Goal: Task Accomplishment & Management: Manage account settings

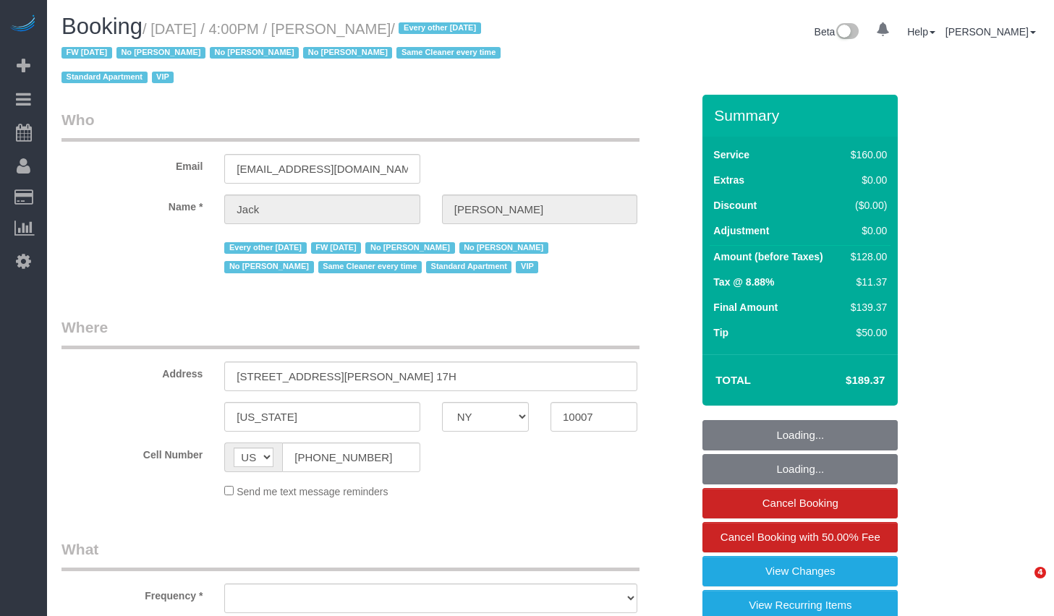
select select "NY"
select select "object:764"
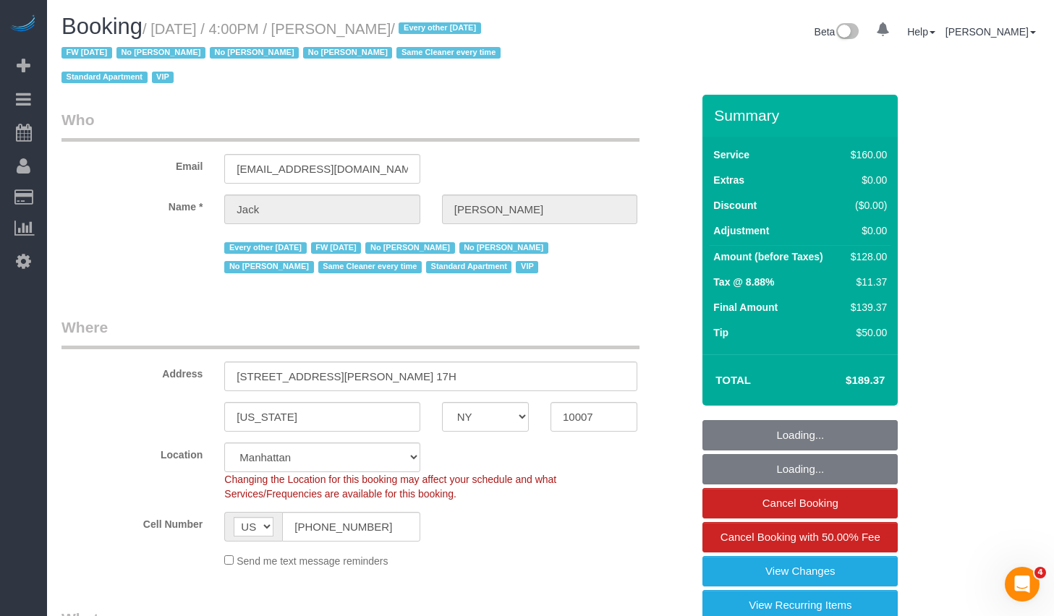
select select "string:stripe-pm_1R9Bsk4VGloSiKo7ufTdcySD"
select select "spot1"
select select "number:56"
select select "number:78"
select select "number:15"
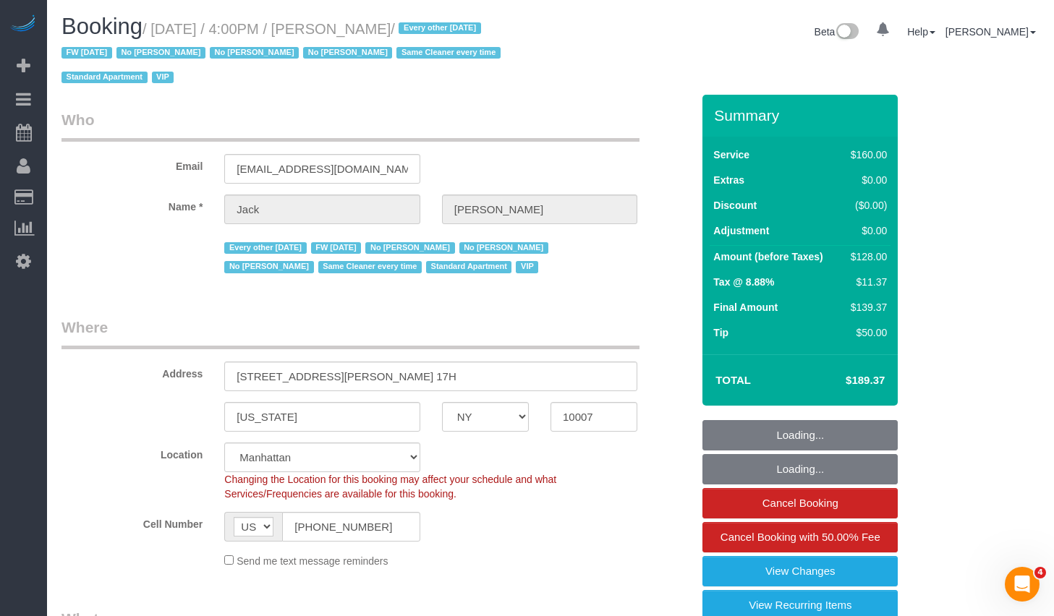
select select "number:6"
select select "object:1458"
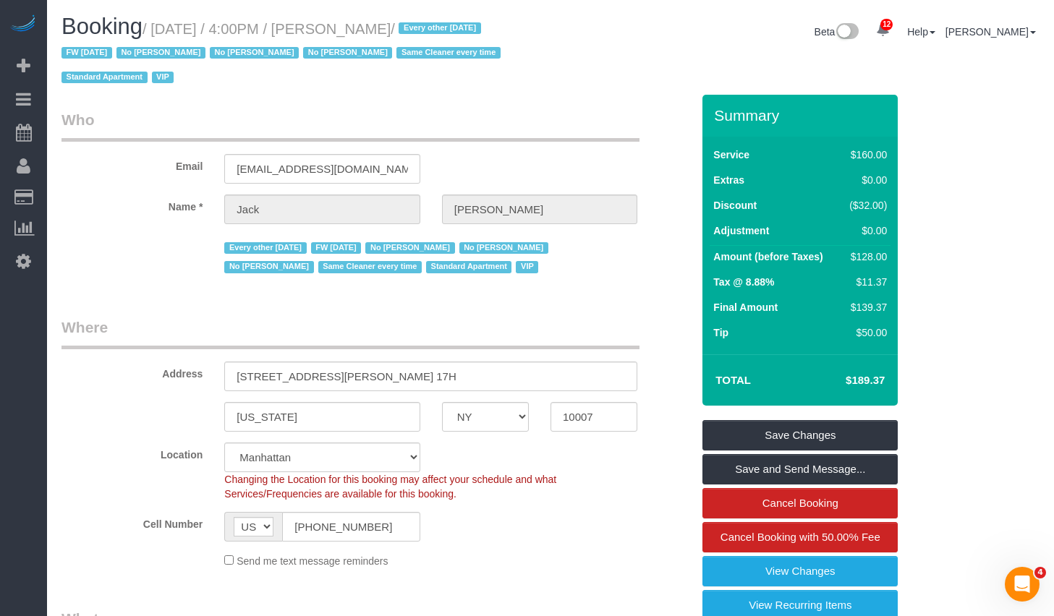
drag, startPoint x: 165, startPoint y: 31, endPoint x: 477, endPoint y: 34, distance: 311.7
click at [477, 34] on small "/ September 05, 2025 / 4:00PM / Jack Baughman / Every other Friday FW 02/02/202…" at bounding box center [282, 53] width 443 height 65
copy small "September 05, 2025 / 4:00PM / Jack Baughman"
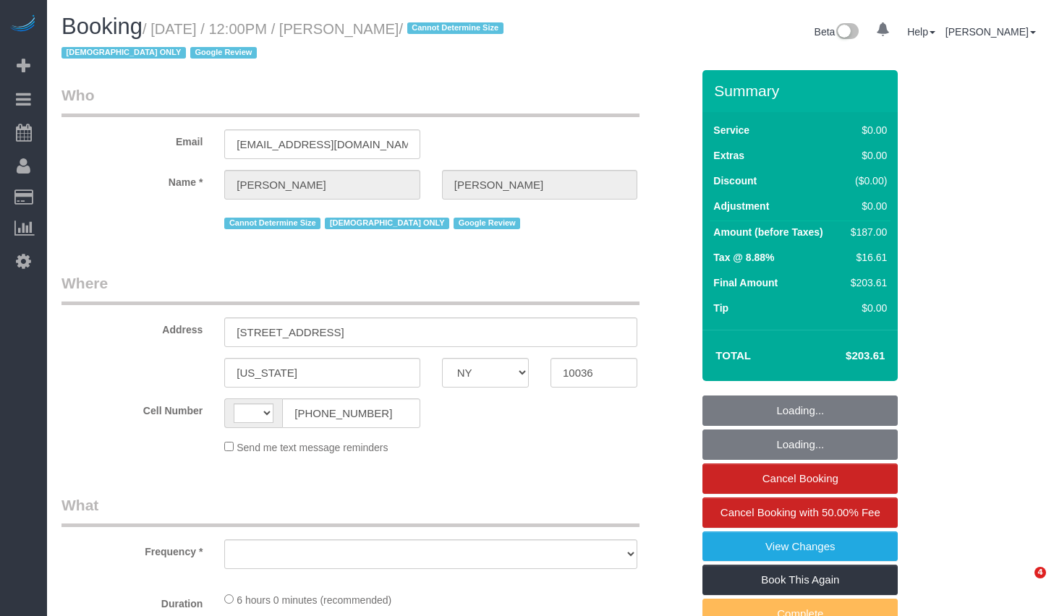
select select "NY"
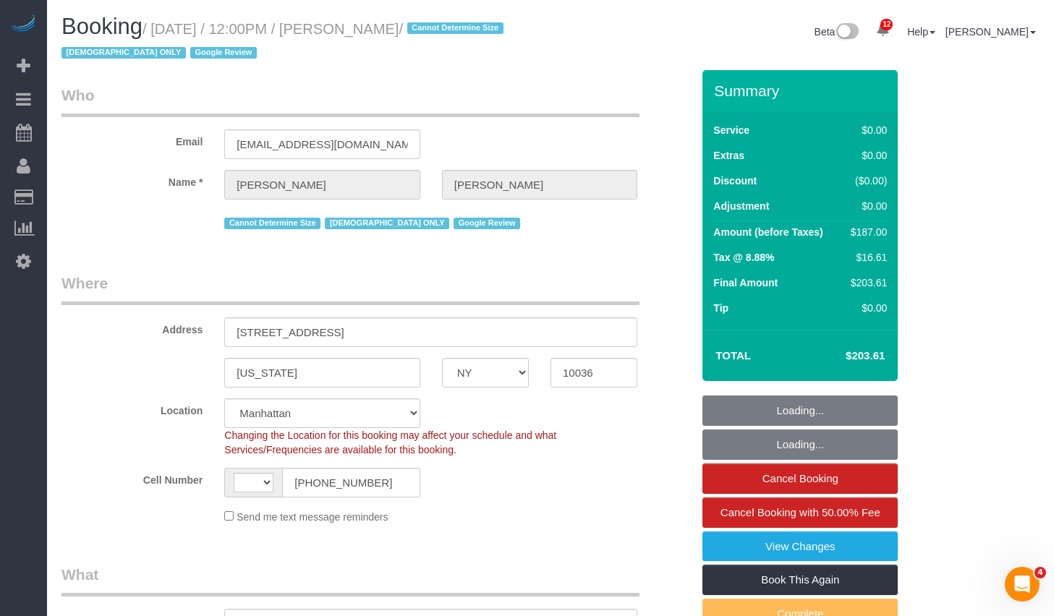
select select "string:[GEOGRAPHIC_DATA]"
select select "object:887"
select select "string:stripe-pm_1RX9Pk4VGloSiKo7xrKDKvXs"
select select "number:58"
select select "number:73"
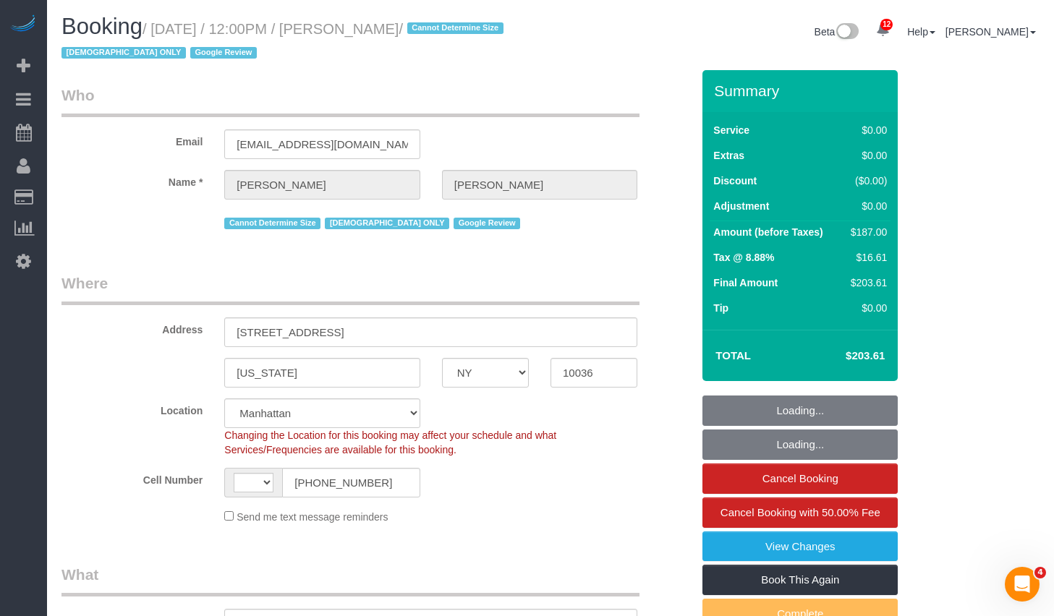
select select "number:15"
select select "number:6"
select select "object:999"
select select "2"
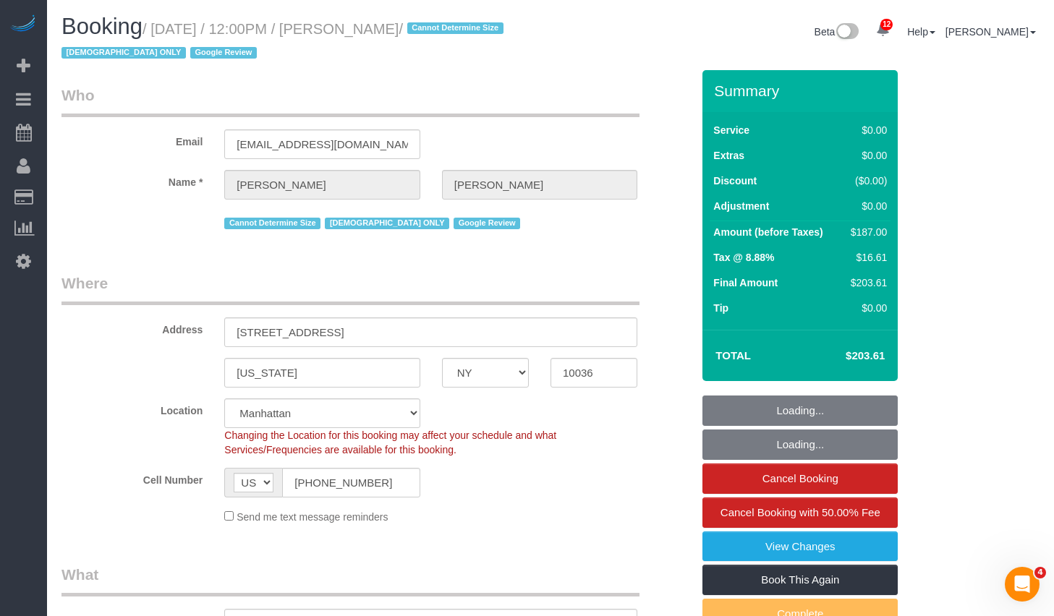
select select "spot1"
click at [470, 36] on small "/ September 05, 2025 / 12:00PM / Holly Spector / Cannot Determine Size Female O…" at bounding box center [284, 41] width 446 height 40
select select "2"
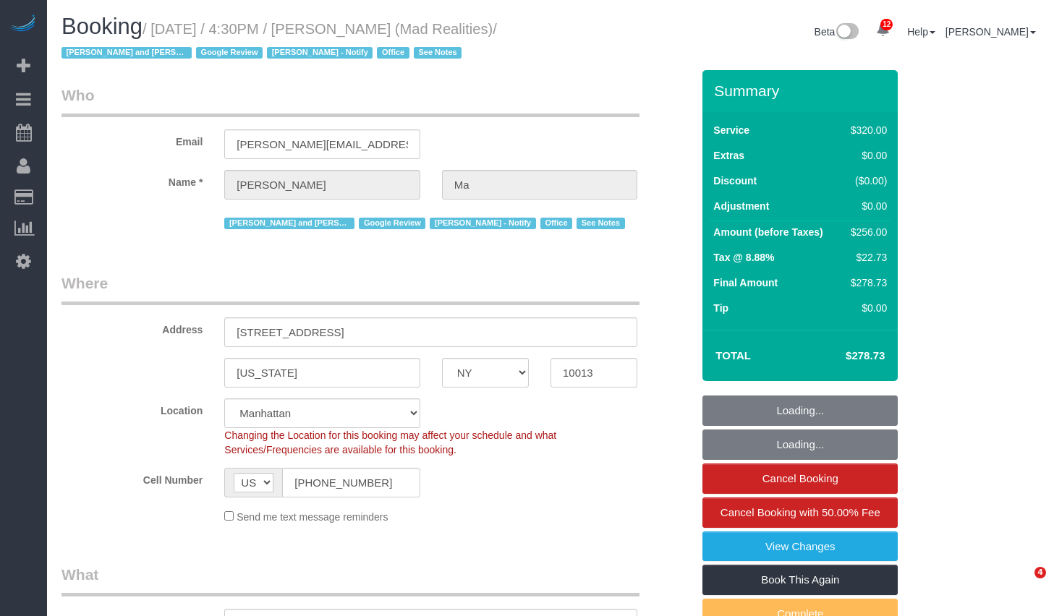
select select "NY"
select select "number:89"
select select "number:90"
select select "number:15"
select select "number:7"
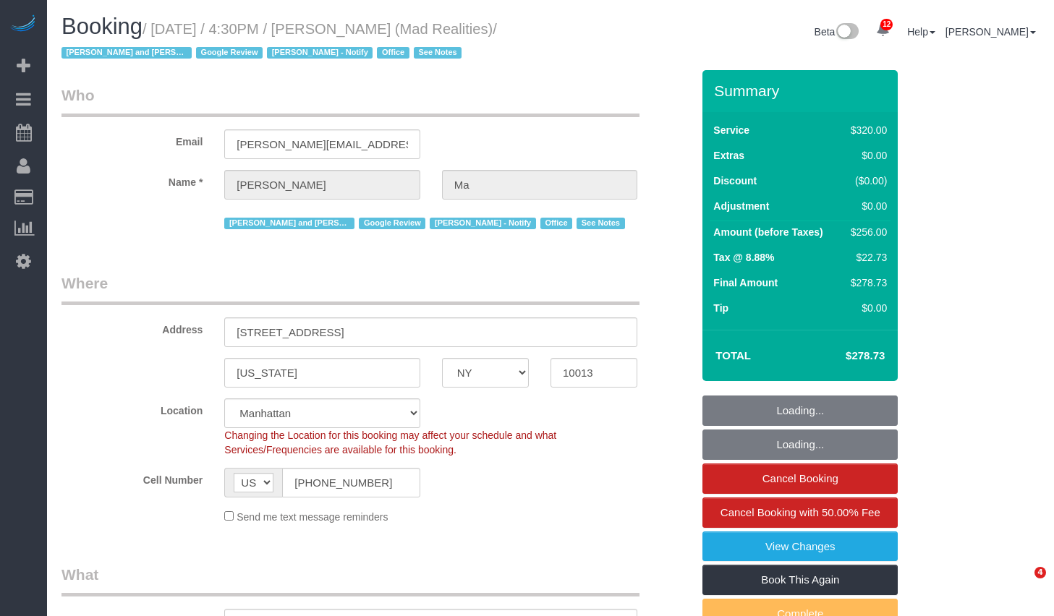
select select "object:920"
select select "string:stripe-pm_1PsB1j4VGloSiKo7cb06islp"
select select "2"
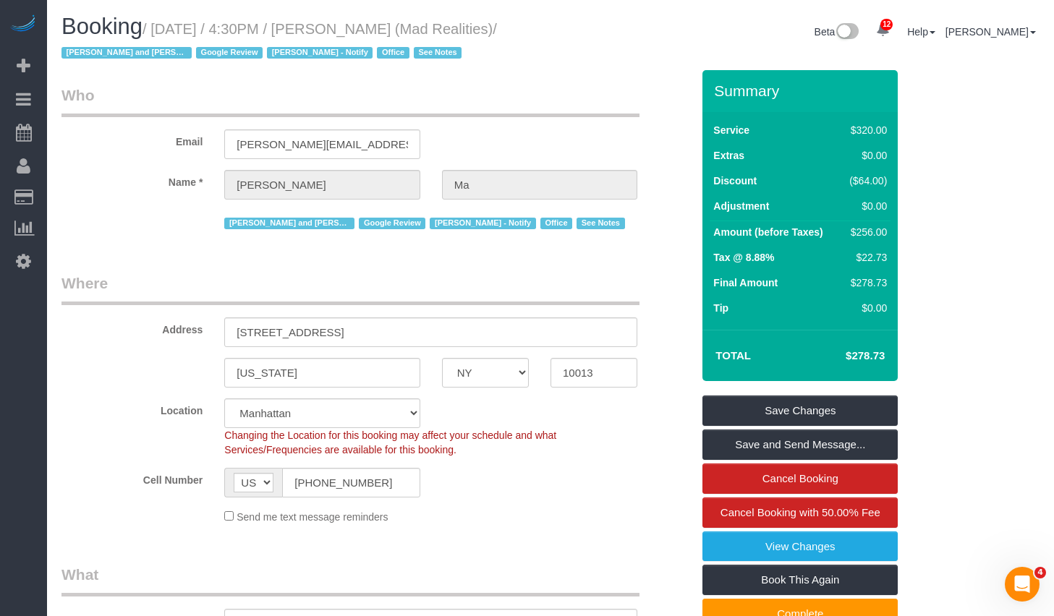
drag, startPoint x: 163, startPoint y: 30, endPoint x: 529, endPoint y: 30, distance: 366.6
click at [497, 30] on small "/ September 05, 2025 / 4:30PM / Alice Ma (Mad Realities) / Ana Rodriguez and Am…" at bounding box center [278, 41] width 435 height 40
copy small "September 05, 2025 / 4:30PM / Alice Ma (Mad Realities)"
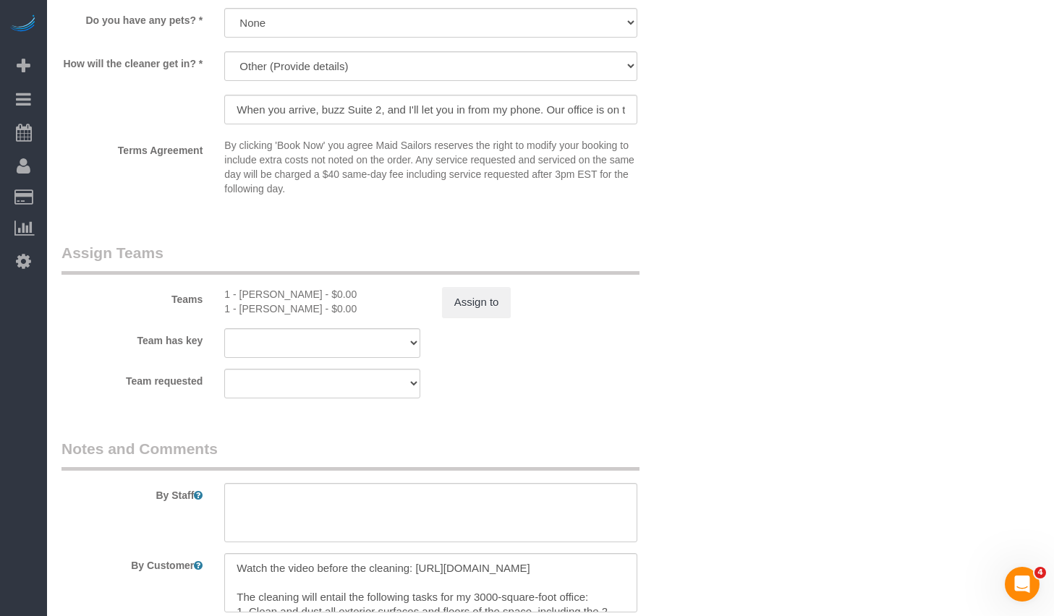
scroll to position [1417, 0]
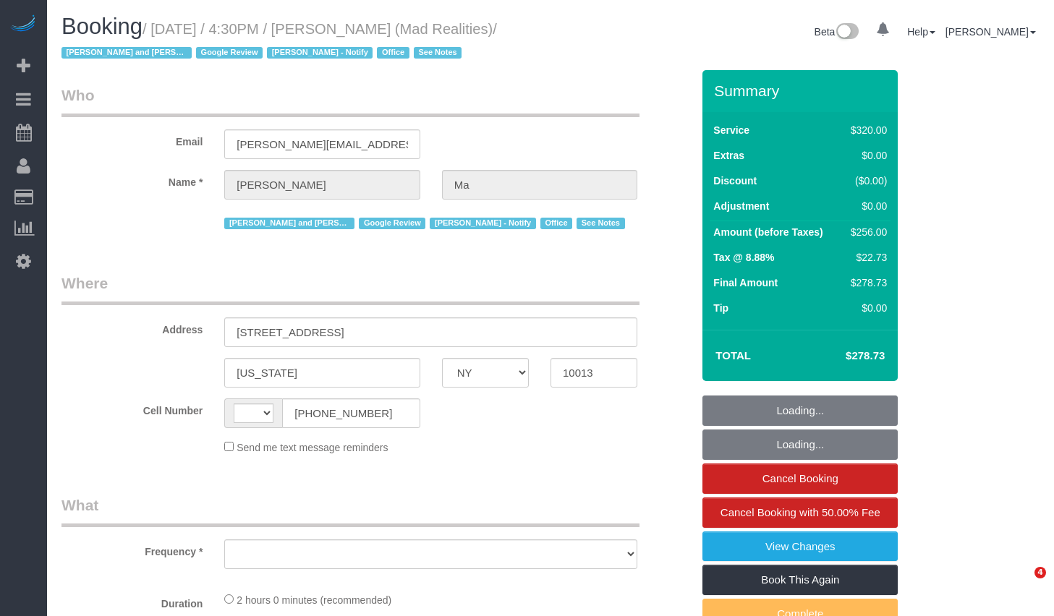
select select "NY"
select select "object:469"
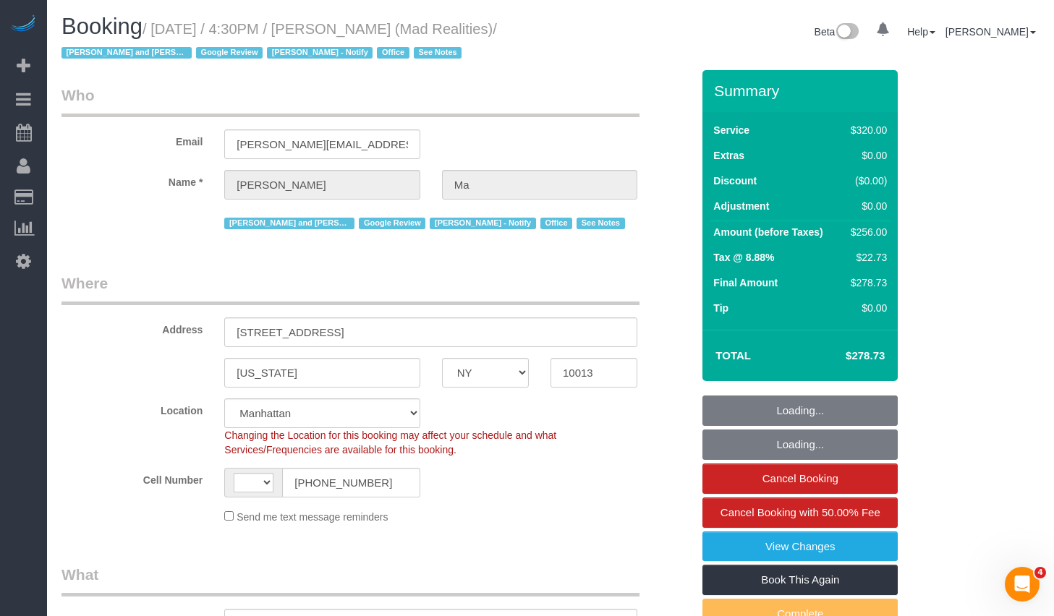
select select "string:stripe-pm_1PsB1j4VGloSiKo7cb06islp"
select select "2"
select select "object:846"
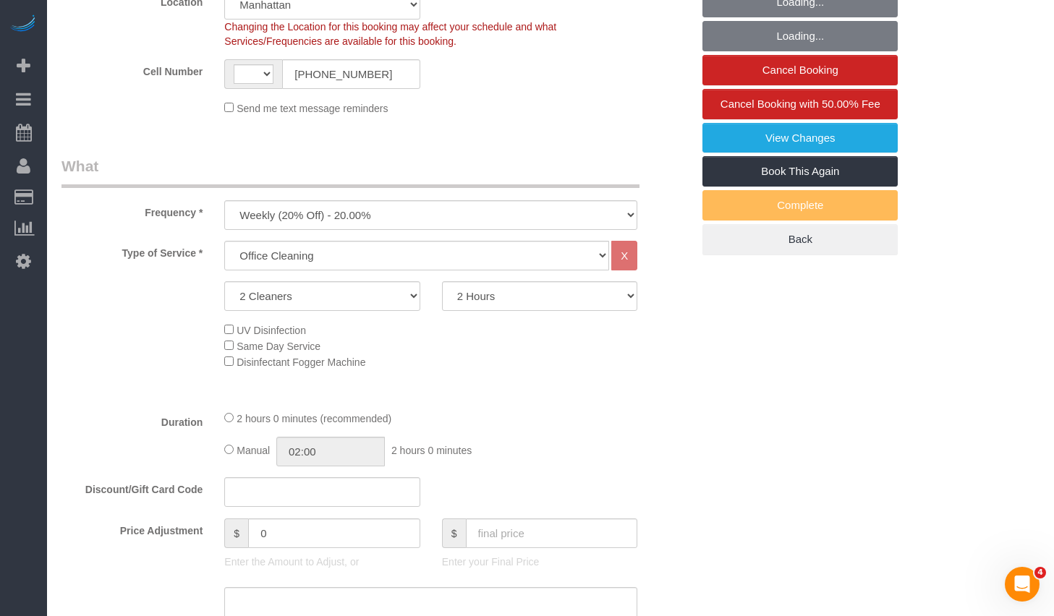
select select "string:[GEOGRAPHIC_DATA]"
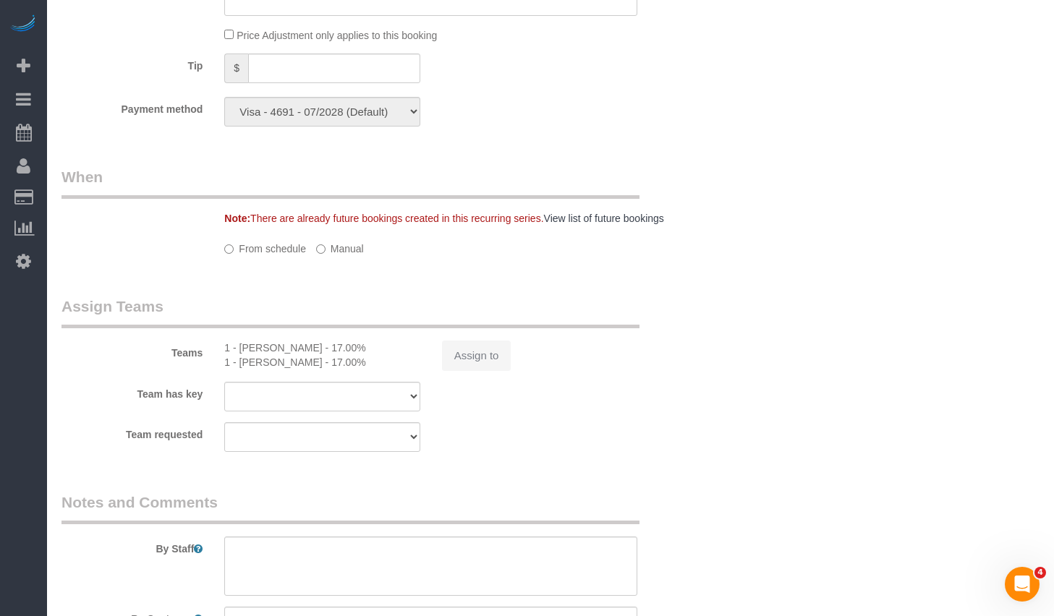
select select "number:89"
select select "number:90"
select select "number:15"
select select "number:7"
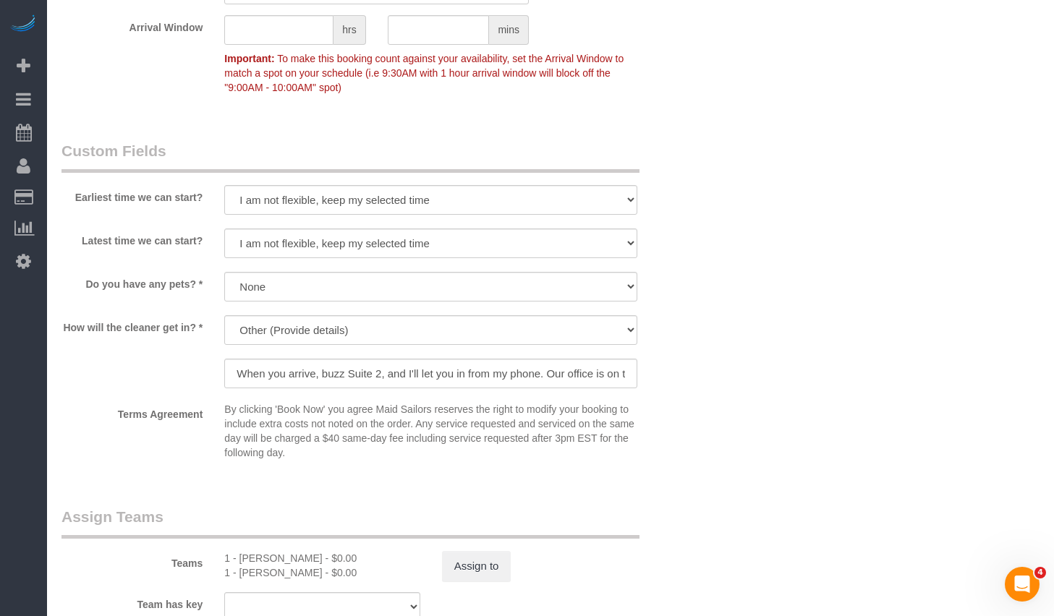
scroll to position [1406, 0]
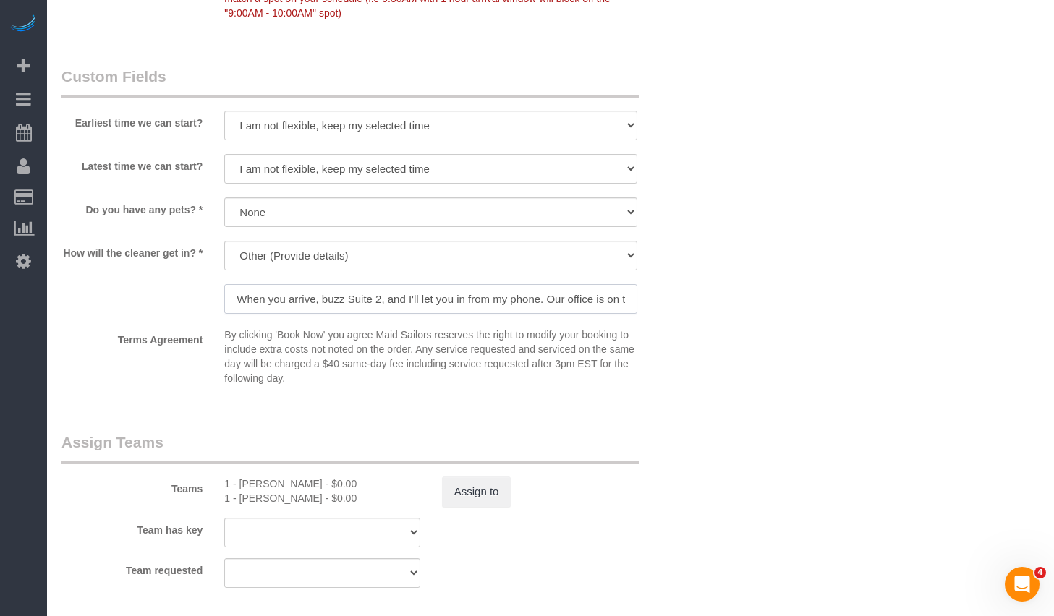
click at [472, 299] on input "When you arrive, buzz Suite 2, and I'll let you in from my phone. Our office is…" at bounding box center [430, 299] width 413 height 30
click at [537, 312] on input "When you arrive, buzz Suite 2, and I'll let you in from my phone. Our office is…" at bounding box center [430, 299] width 413 height 30
click at [542, 302] on input "When you arrive, buzz Suite 2, and I'll let you in from my phone. Our office is…" at bounding box center [430, 299] width 413 height 30
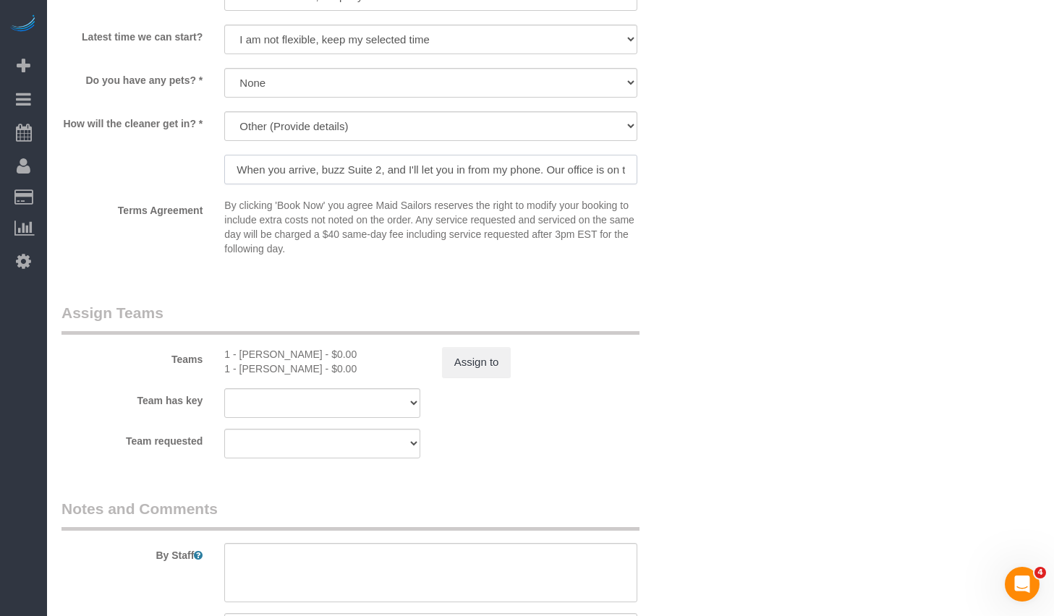
scroll to position [1365, 0]
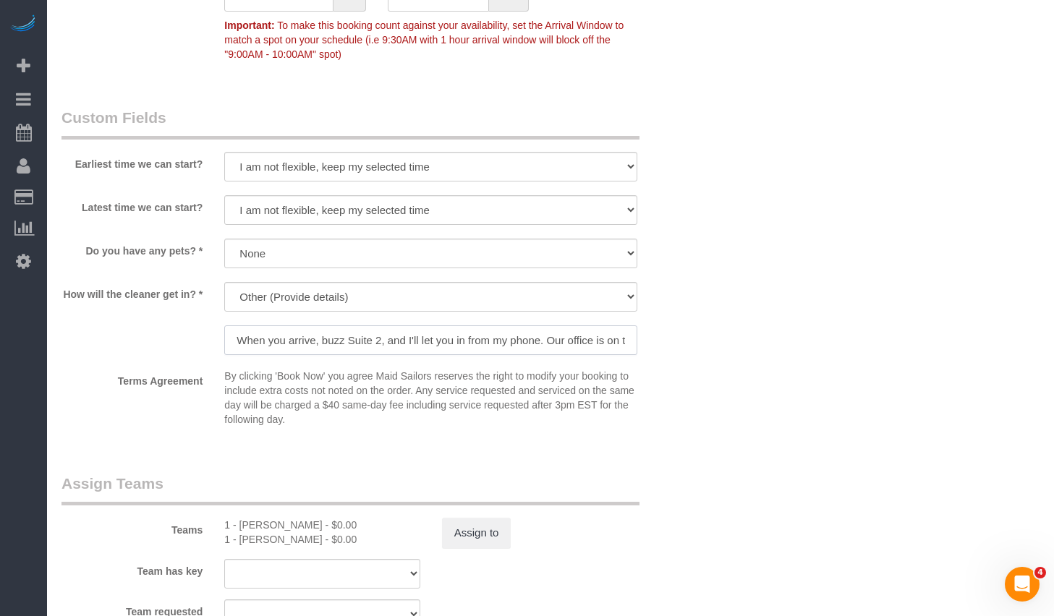
click at [600, 346] on input "When you arrive, buzz Suite 2, and I'll let you in from my phone. Our office is…" at bounding box center [430, 340] width 413 height 30
click at [616, 337] on input "When you arrive, buzz Suite 2, and I'll let you in from my phone. Our office is…" at bounding box center [430, 340] width 413 height 30
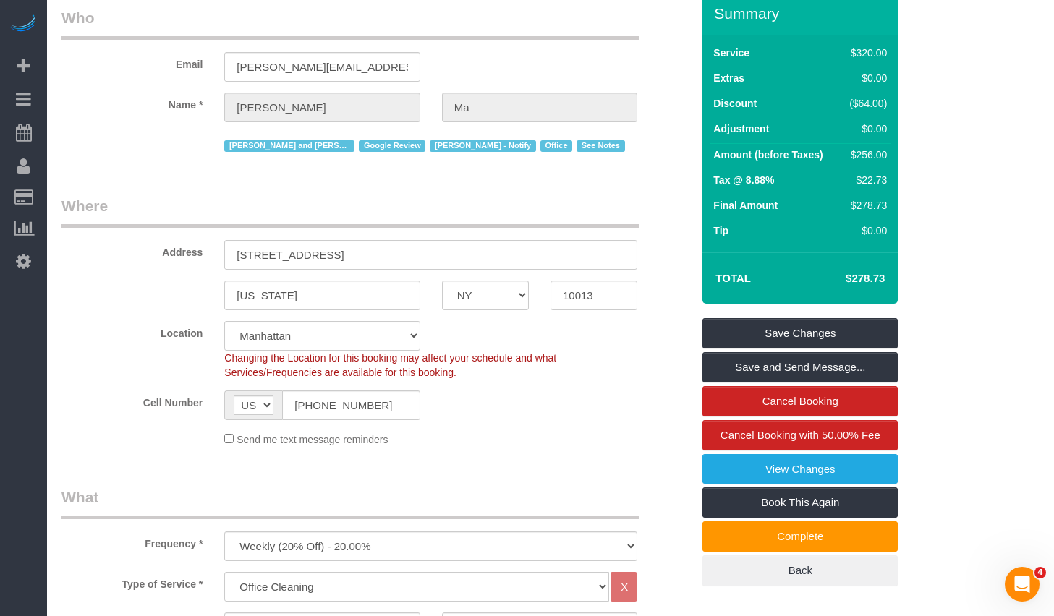
scroll to position [0, 0]
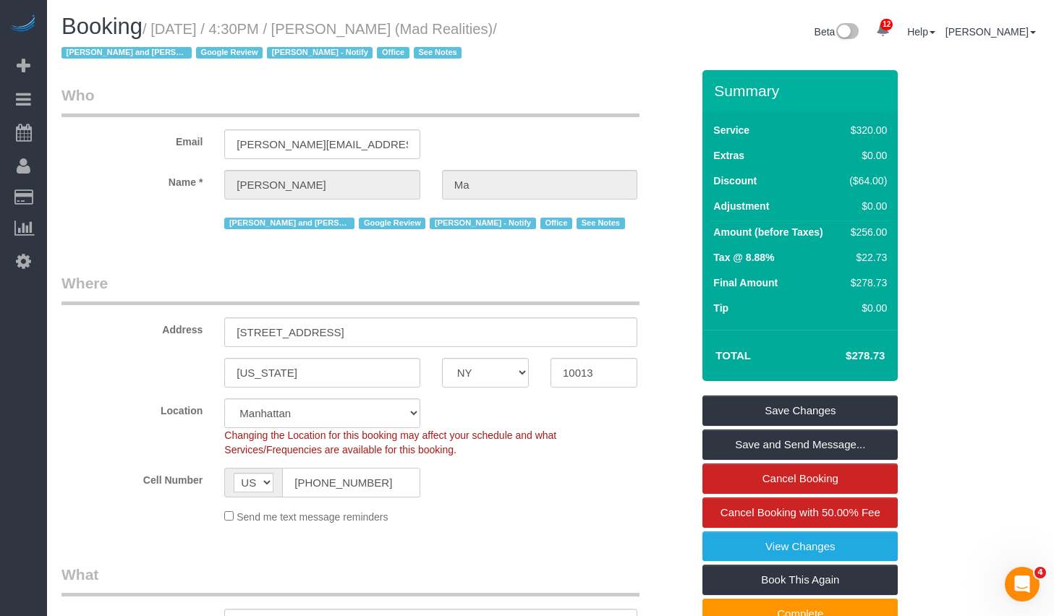
click at [360, 485] on input "(914) 815-8006" at bounding box center [350, 483] width 137 height 30
click at [367, 487] on input "[PHONE_NUMBER]" at bounding box center [350, 483] width 137 height 30
drag, startPoint x: 383, startPoint y: 485, endPoint x: 219, endPoint y: 475, distance: 164.5
click at [219, 475] on div "AF AL DZ AD AO AI AQ AG AR AM AW AU AT AZ BS BH BD BB BY BE BZ BJ BM BT BO BA B…" at bounding box center [321, 483] width 217 height 30
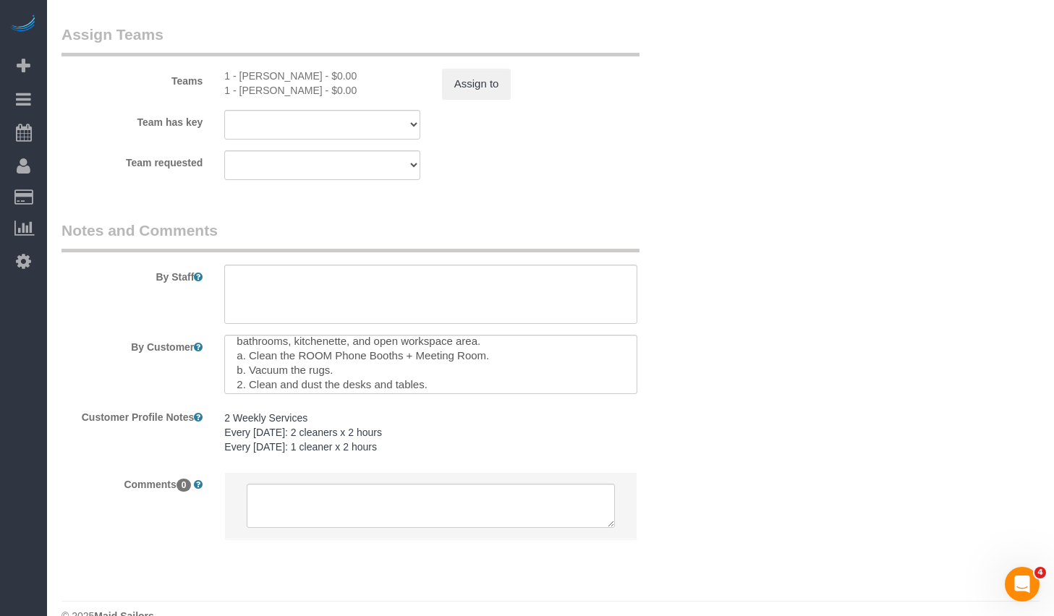
scroll to position [25, 0]
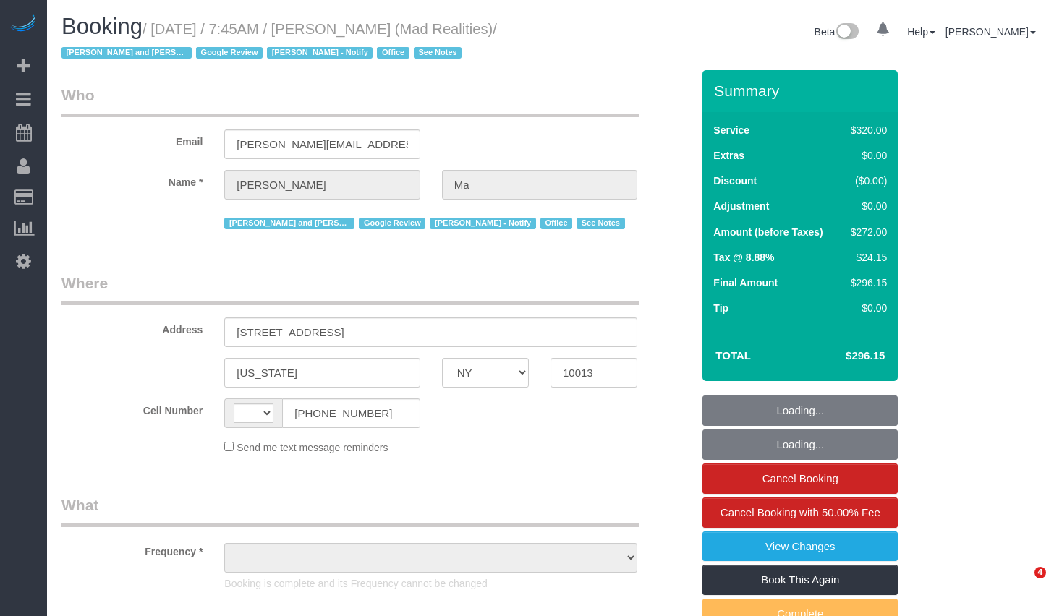
select select "NY"
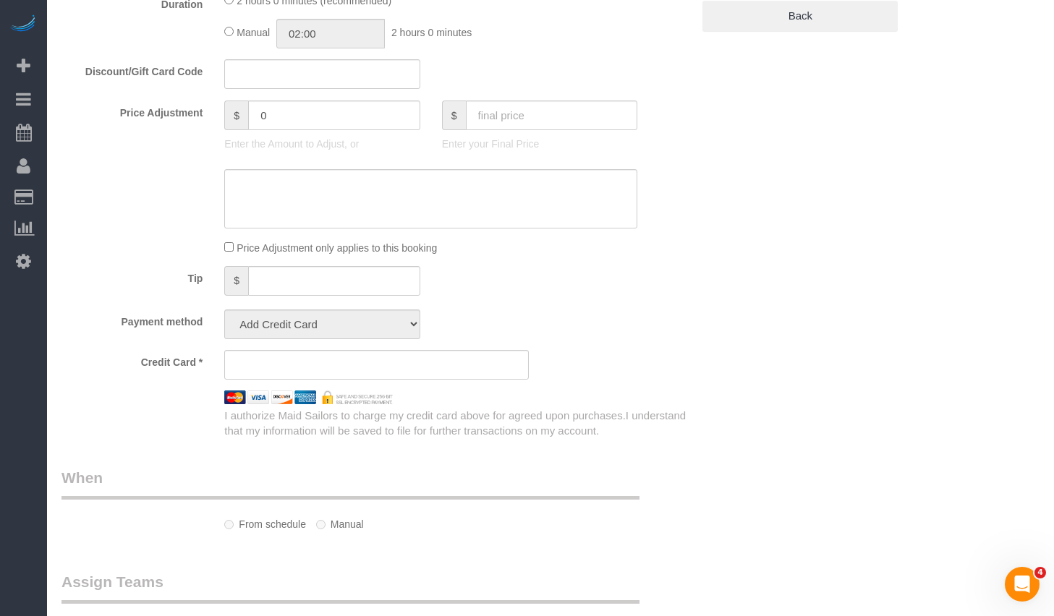
select select "string:[GEOGRAPHIC_DATA]"
select select "object:757"
select select "string:stripe-pm_1PsB1j4VGloSiKo7cb06islp"
select select "2"
select select "number:89"
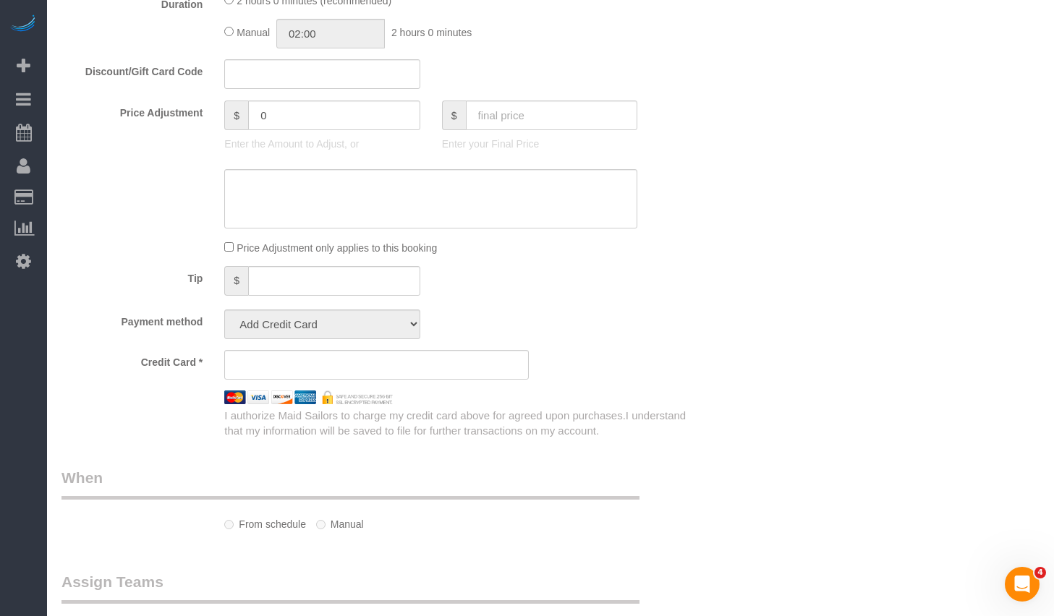
select select "number:90"
select select "number:15"
select select "number:7"
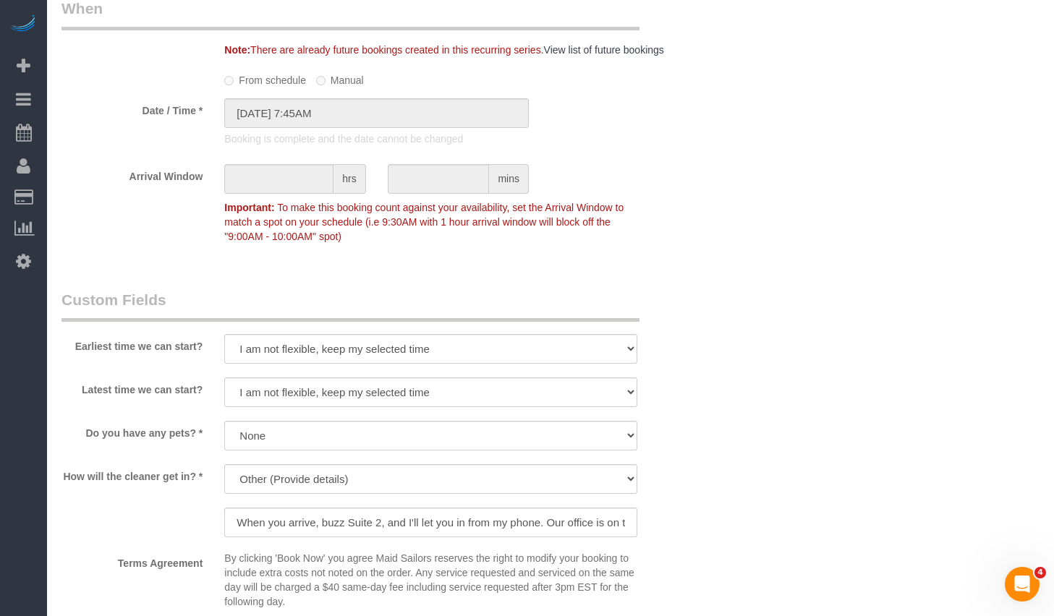
select select "object:1421"
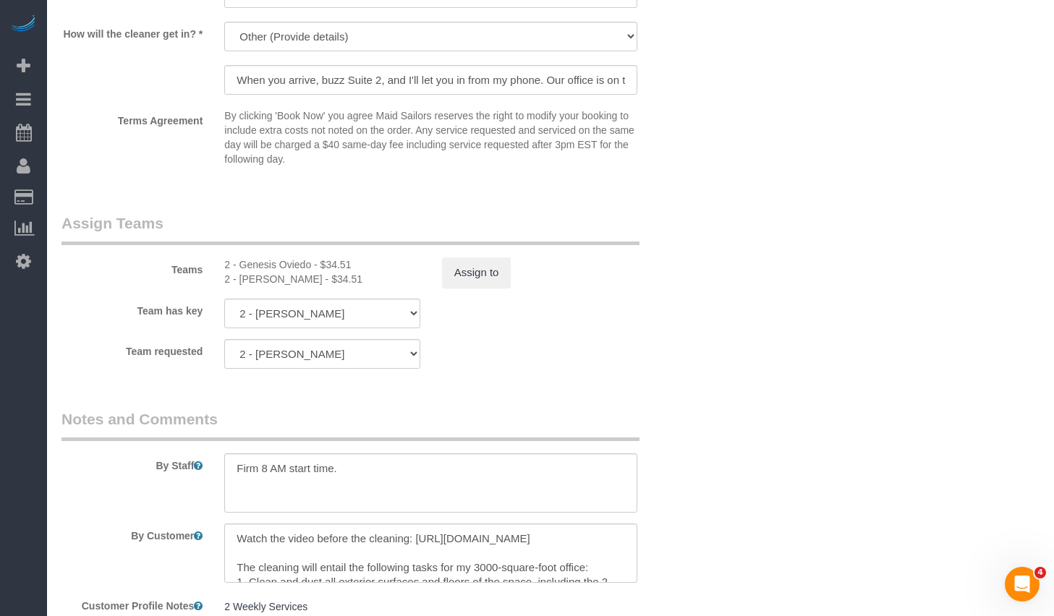
scroll to position [1702, 0]
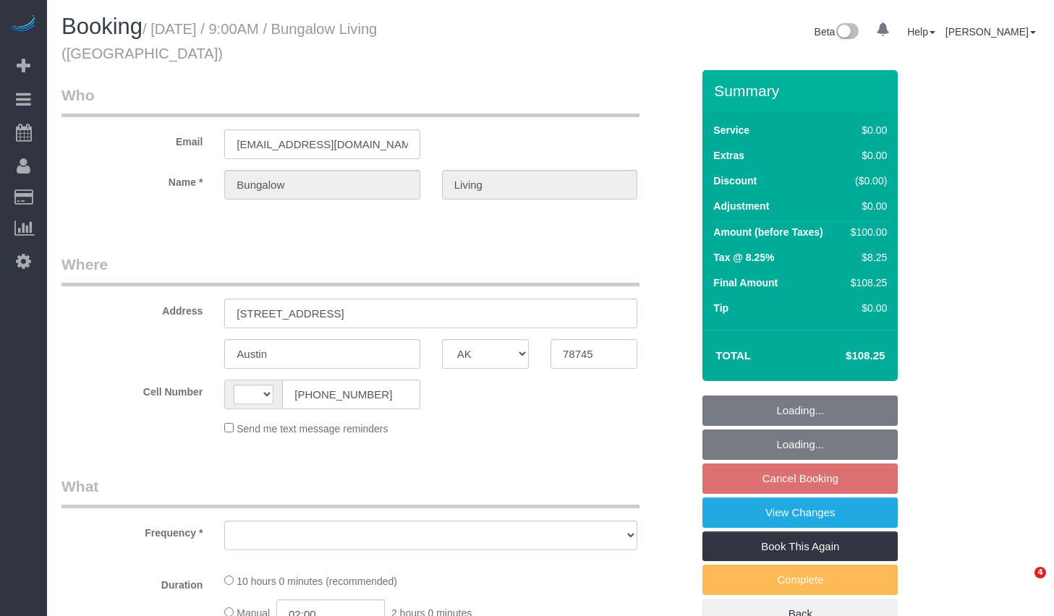
select select "[GEOGRAPHIC_DATA]"
select select "object:456"
select select "string:[GEOGRAPHIC_DATA]"
select select "spot2"
select select "number:89"
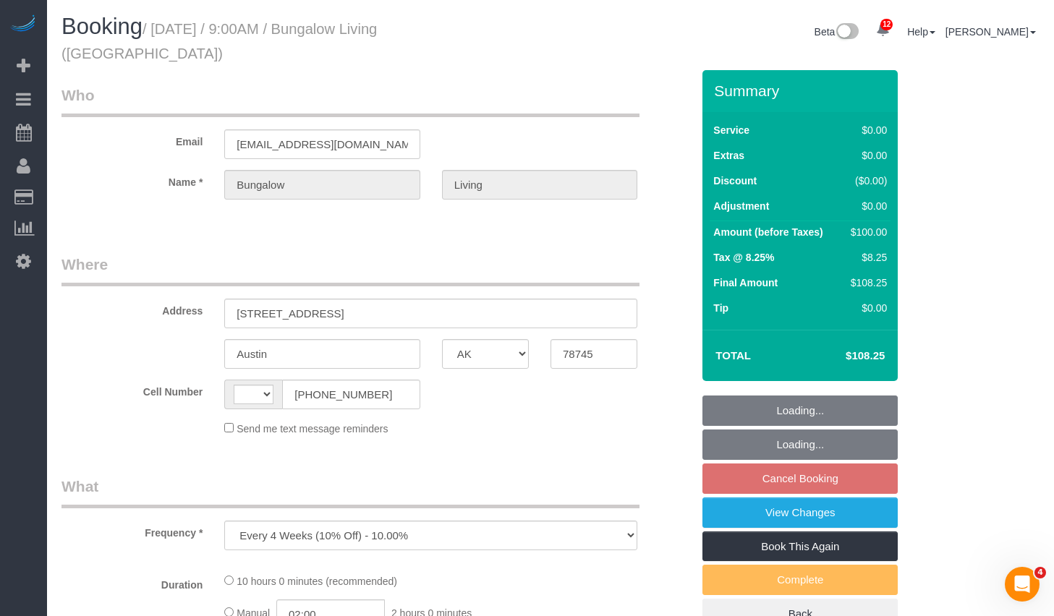
select select "number:90"
select select "number:15"
select select "number:7"
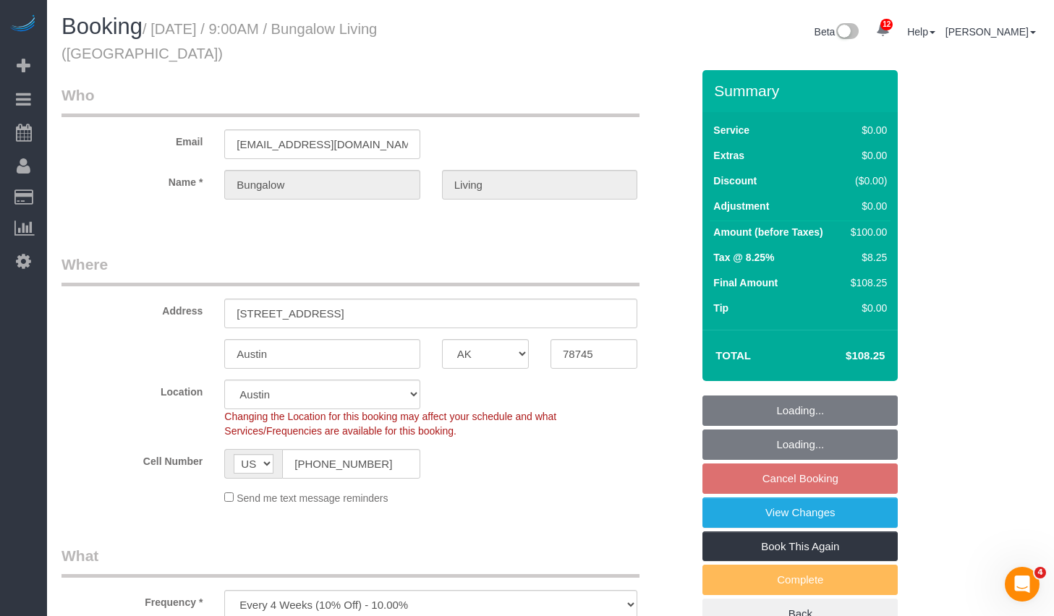
select select "5"
select select "object:994"
select select "spot62"
select select "5"
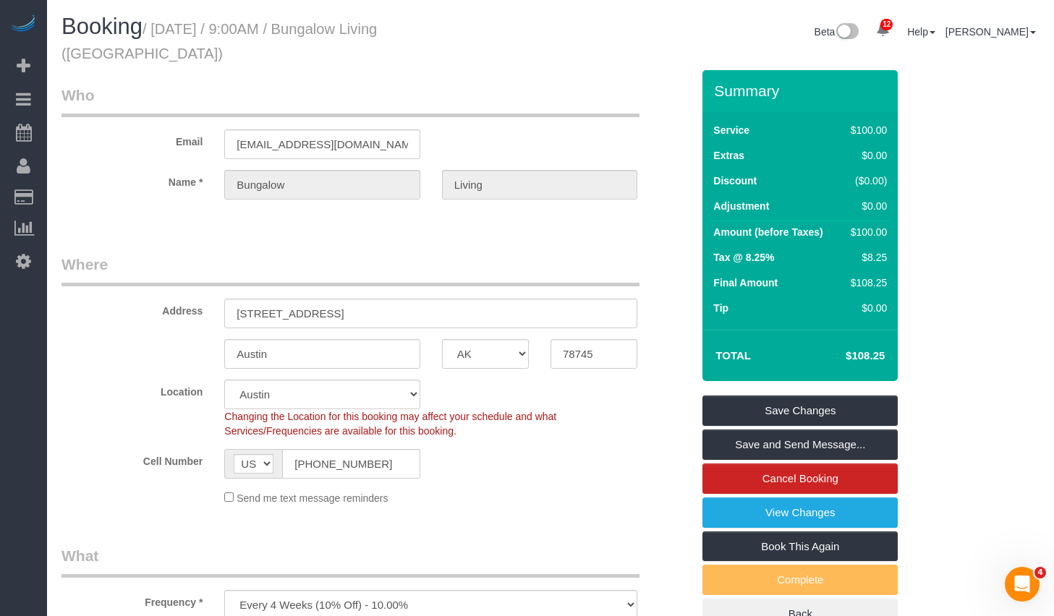
drag, startPoint x: 161, startPoint y: 29, endPoint x: 539, endPoint y: 38, distance: 378.3
click at [539, 38] on div "Booking / September 09, 2025 / 9:00AM / Bungalow Living (Austin)" at bounding box center [301, 42] width 500 height 56
copy small "September 09, 2025 / 9:00AM / Bungalow Living (Austin)"
